Goal: Book appointment/travel/reservation

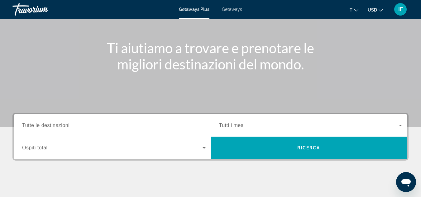
scroll to position [60, 0]
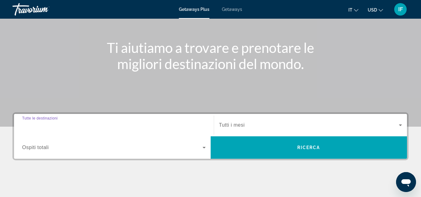
click at [71, 123] on input "Destination Tutte le destinazioni" at bounding box center [114, 125] width 184 height 7
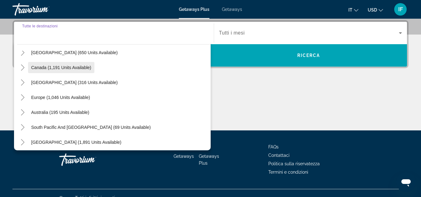
scroll to position [39, 0]
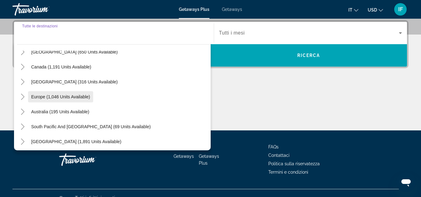
click at [58, 97] on span "Europe (1,046 units available)" at bounding box center [60, 96] width 59 height 5
type input "**********"
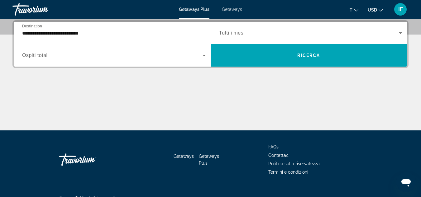
click at [45, 55] on span "Ospiti totali" at bounding box center [35, 55] width 27 height 5
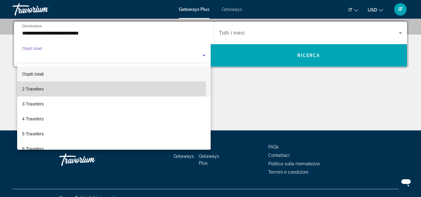
click at [43, 90] on span "2 Travelers" at bounding box center [33, 88] width 22 height 7
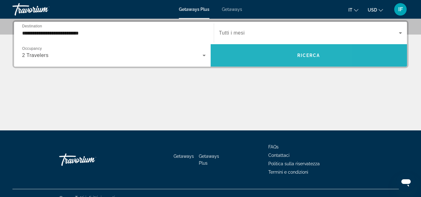
click at [261, 53] on span "Search widget" at bounding box center [309, 55] width 197 height 15
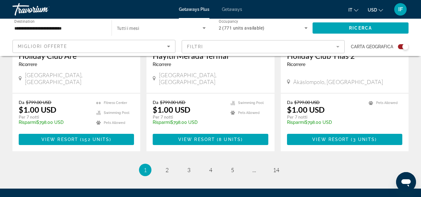
scroll to position [1000, 0]
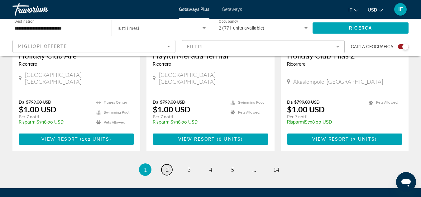
click at [166, 167] on span "2" at bounding box center [167, 170] width 3 height 7
